Goal: Information Seeking & Learning: Learn about a topic

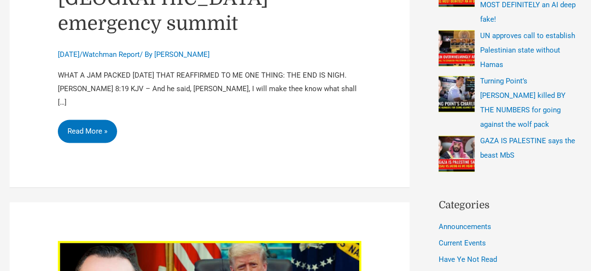
scroll to position [424, 0]
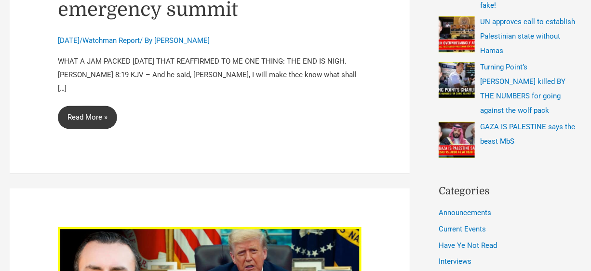
click at [71, 106] on link "[PERSON_NAME] Accords 5th anniversary while MbS visits [GEOGRAPHIC_DATA] emerge…" at bounding box center [87, 117] width 59 height 23
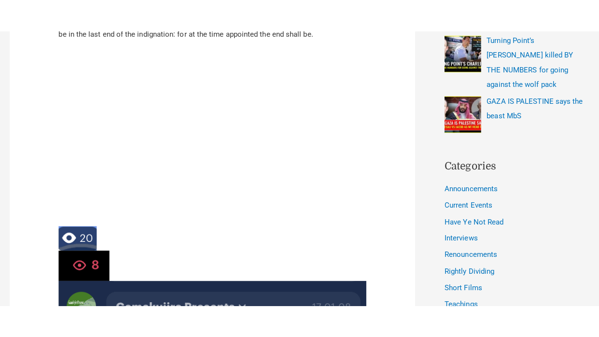
scroll to position [484, 0]
